Goal: Information Seeking & Learning: Learn about a topic

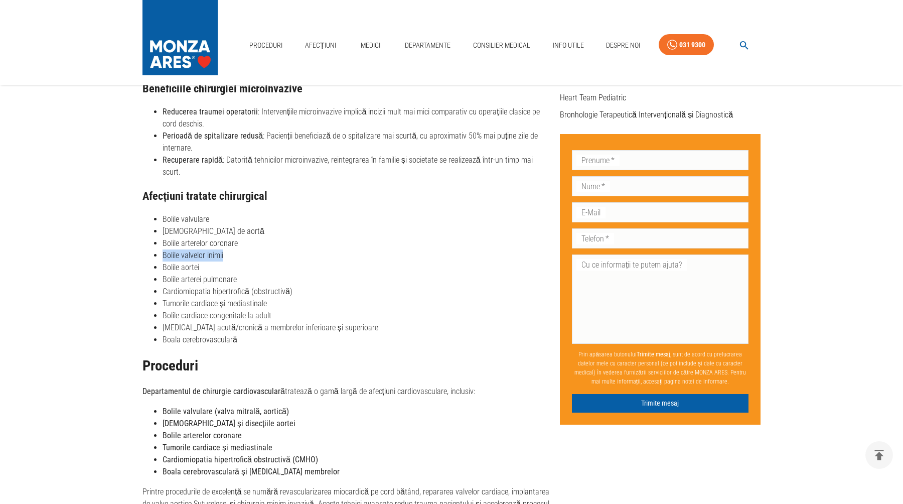
drag, startPoint x: 226, startPoint y: 244, endPoint x: 163, endPoint y: 244, distance: 63.2
click at [163, 249] on li "Bolile valvelor inimii​" at bounding box center [357, 255] width 389 height 12
copy li "Bolile valvelor inimii​"
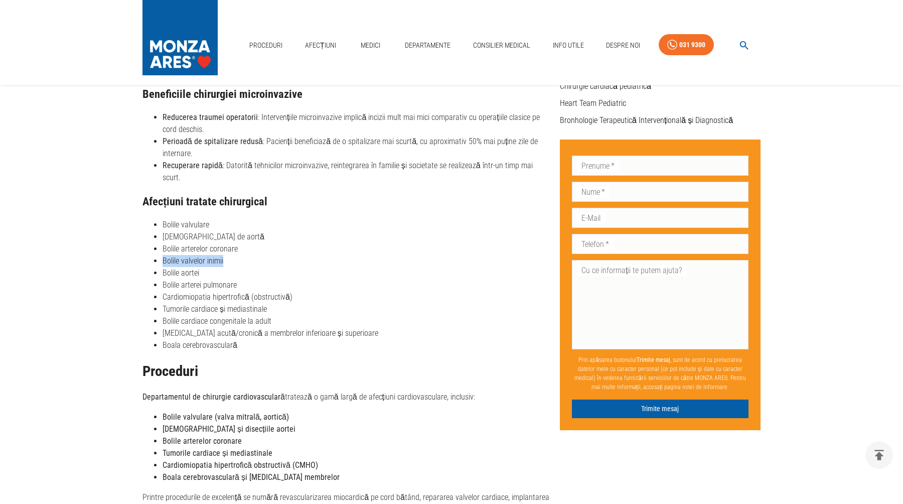
scroll to position [374, 0]
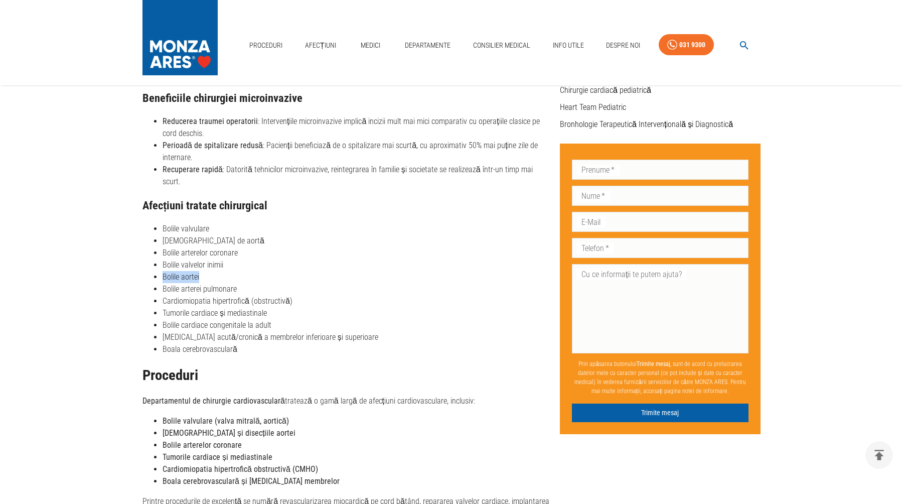
drag, startPoint x: 200, startPoint y: 263, endPoint x: 164, endPoint y: 264, distance: 36.1
click at [164, 271] on li "Bolile aortei​" at bounding box center [357, 277] width 389 height 12
copy li "Bolile aortei​"
drag, startPoint x: 219, startPoint y: 300, endPoint x: 164, endPoint y: 302, distance: 54.7
click at [164, 307] on li "Tumorile cardiace și mediastinale​" at bounding box center [357, 313] width 389 height 12
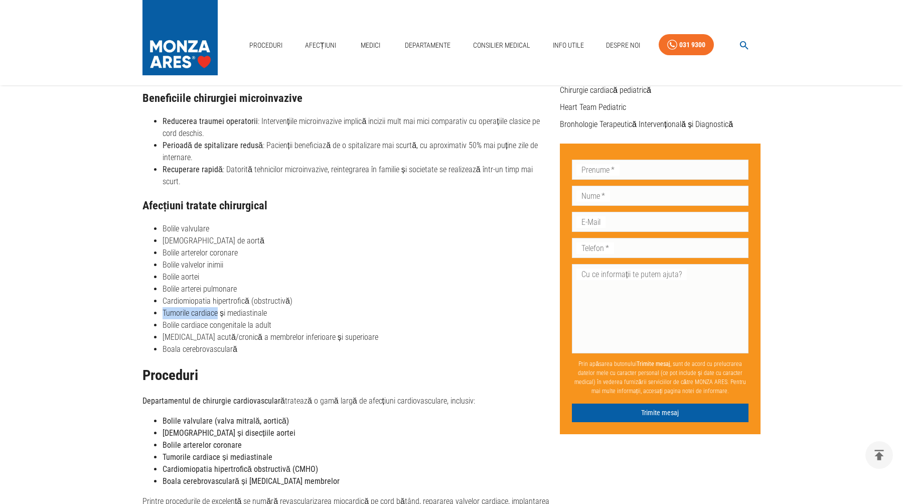
copy li "Tumorile cardiace"
drag, startPoint x: 244, startPoint y: 313, endPoint x: 164, endPoint y: 312, distance: 80.3
click at [164, 319] on li "Bolile cardiace congenitale la adult​" at bounding box center [357, 325] width 389 height 12
copy li "Bolile cardiace congenitale"
drag, startPoint x: 211, startPoint y: 324, endPoint x: 163, endPoint y: 321, distance: 48.3
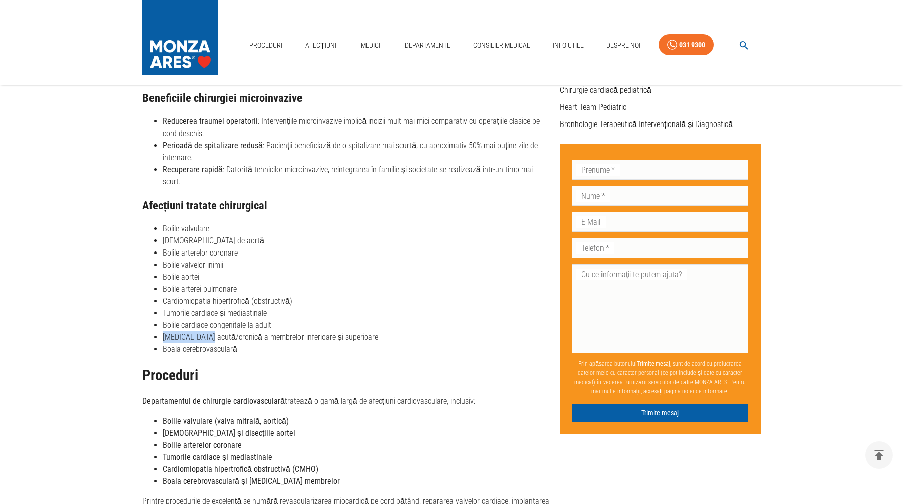
click at [163, 331] on li "[MEDICAL_DATA] acută/cronică a membrelor inferioare și superioare​" at bounding box center [357, 337] width 389 height 12
copy li "[MEDICAL_DATA] acută"
drag, startPoint x: 238, startPoint y: 334, endPoint x: 164, endPoint y: 333, distance: 73.8
click at [164, 343] on li "Boala cerebrovasculară​" at bounding box center [357, 349] width 389 height 12
copy li "Boala cerebrovasculară​"
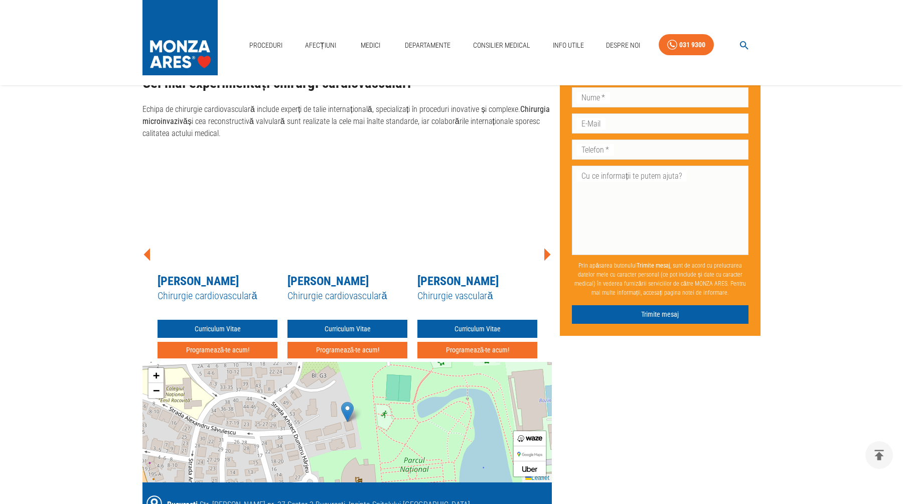
scroll to position [1056, 0]
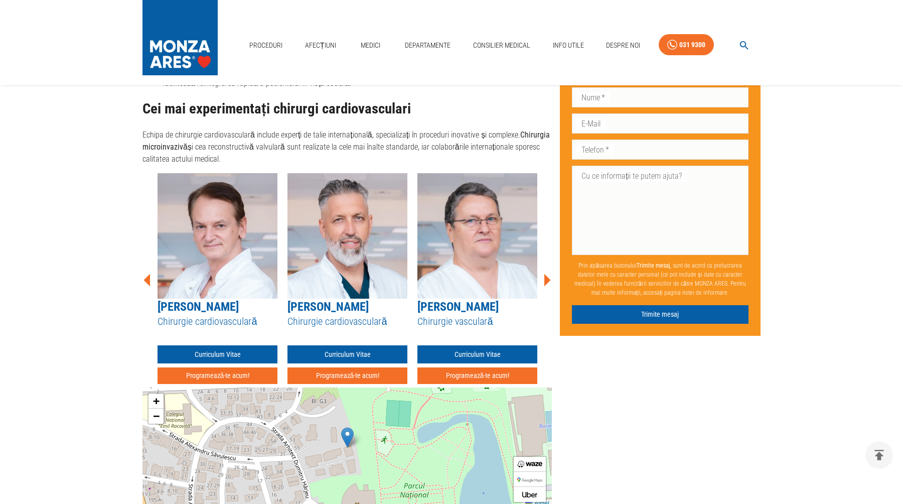
click at [345, 299] on link "[PERSON_NAME]" at bounding box center [327, 306] width 81 height 14
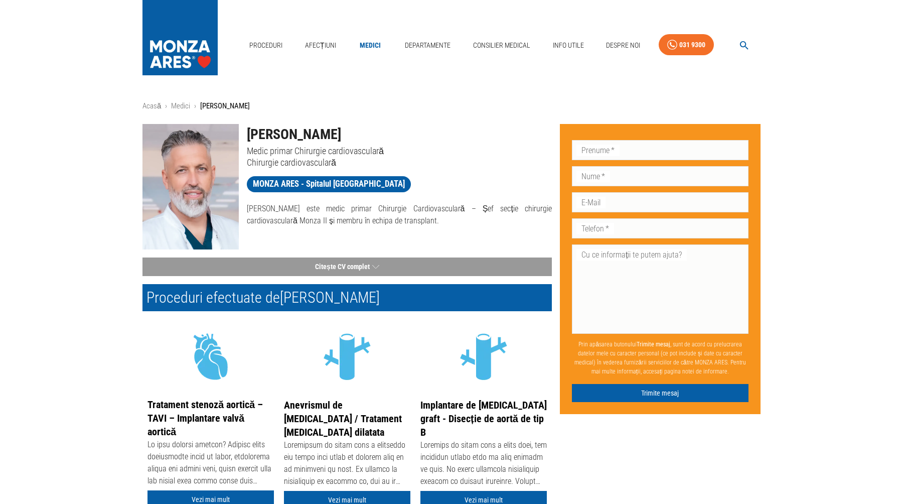
drag, startPoint x: 353, startPoint y: 134, endPoint x: 247, endPoint y: 130, distance: 105.9
click at [247, 130] on h1 "[PERSON_NAME]" at bounding box center [399, 134] width 305 height 21
copy h1 "[PERSON_NAME]"
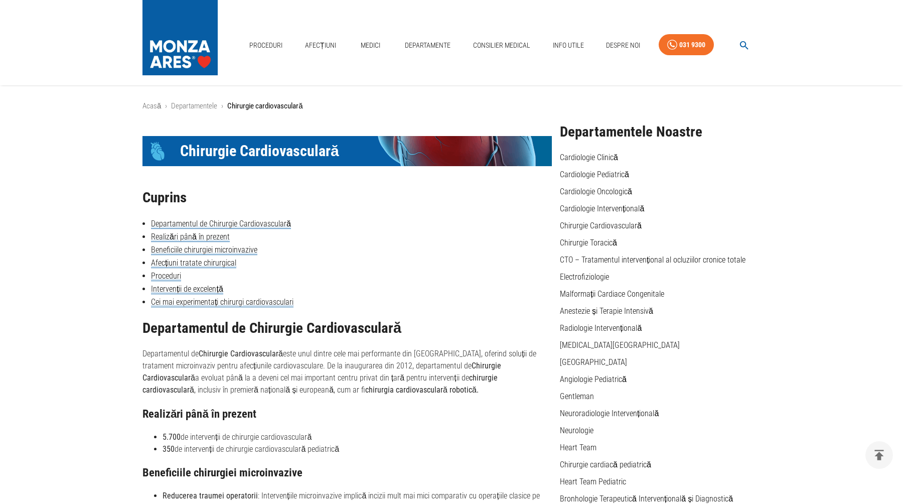
scroll to position [1056, 0]
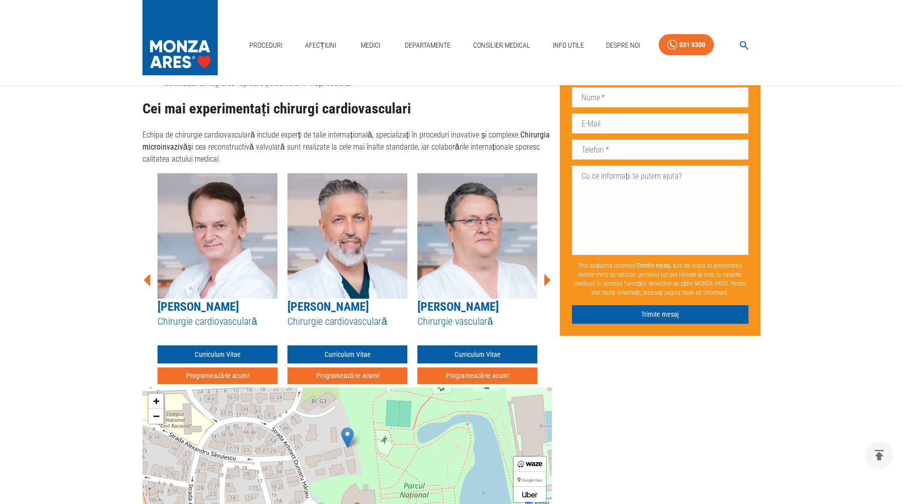
click at [457, 299] on link "[PERSON_NAME]" at bounding box center [457, 306] width 81 height 14
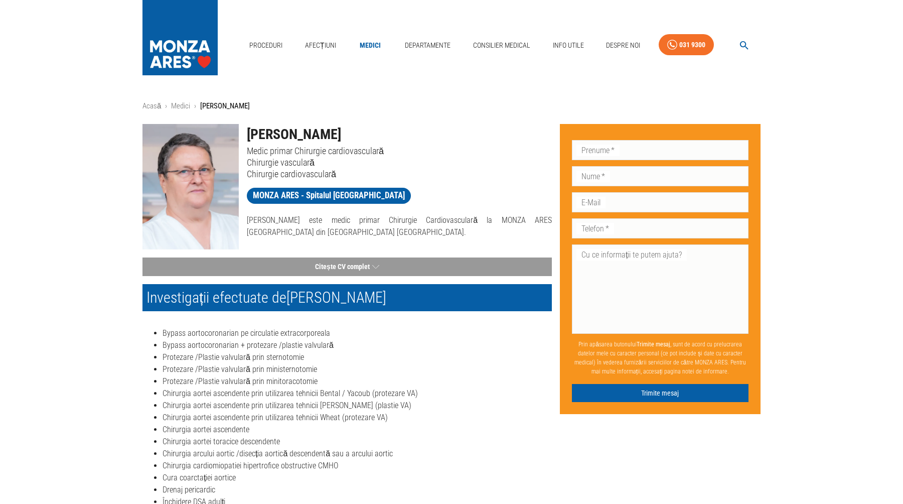
drag, startPoint x: 323, startPoint y: 133, endPoint x: 243, endPoint y: 131, distance: 79.3
click at [243, 131] on div "[PERSON_NAME] Medic primar Chirurgie cardiovasculară Chirurgie vasculară Chirur…" at bounding box center [395, 148] width 313 height 64
copy h1 "[PERSON_NAME]"
